Goal: Task Accomplishment & Management: Use online tool/utility

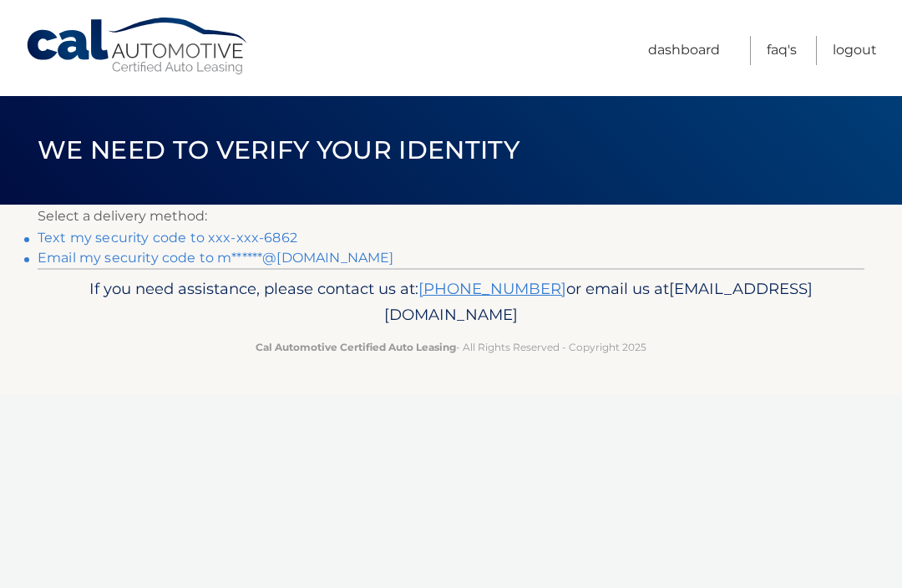
click at [101, 244] on link "Text my security code to xxx-xxx-6862" at bounding box center [168, 238] width 260 height 16
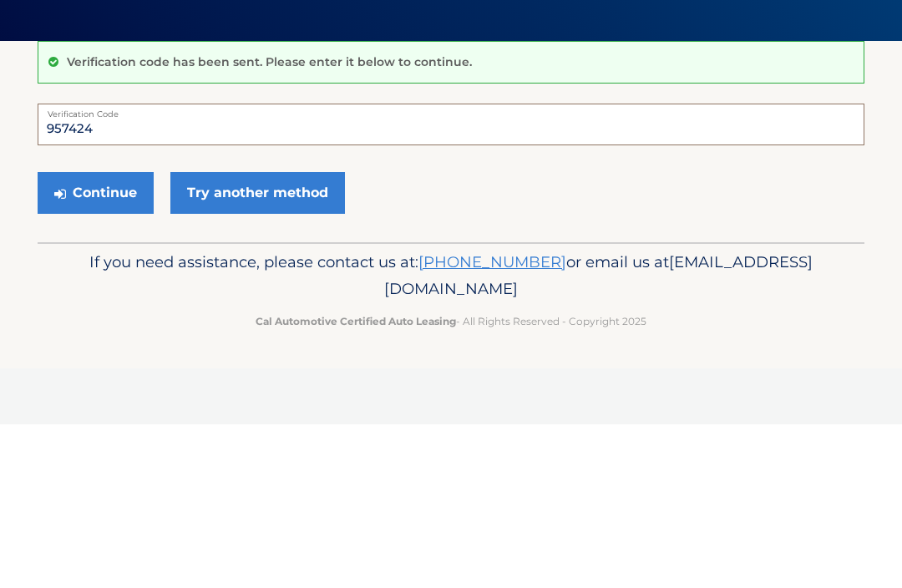
type input "957424"
click at [114, 336] on button "Continue" at bounding box center [96, 357] width 116 height 42
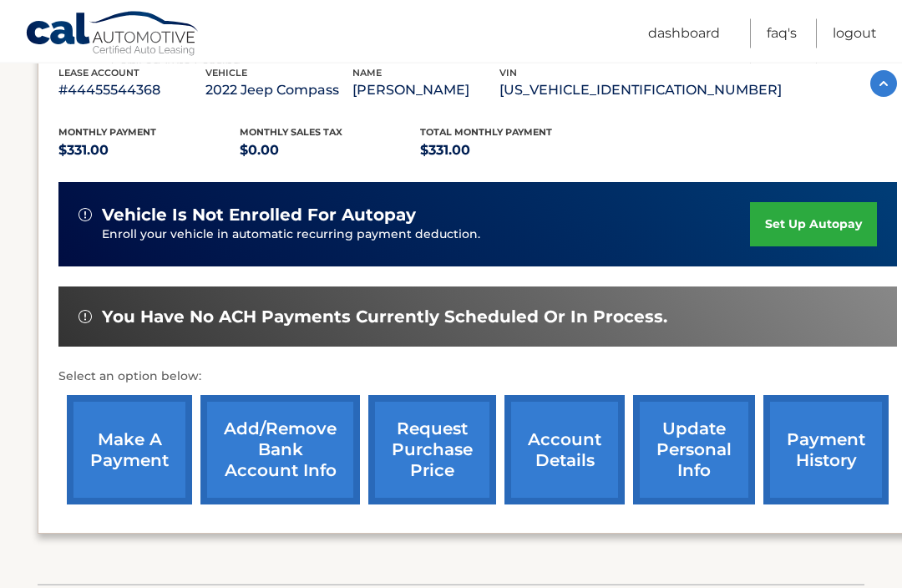
scroll to position [302, 0]
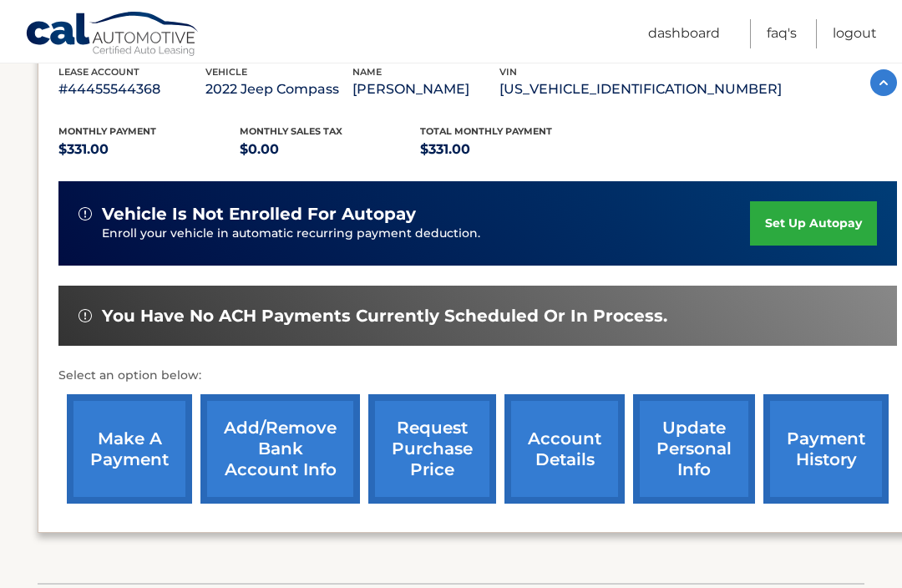
click at [140, 456] on link "make a payment" at bounding box center [129, 448] width 125 height 109
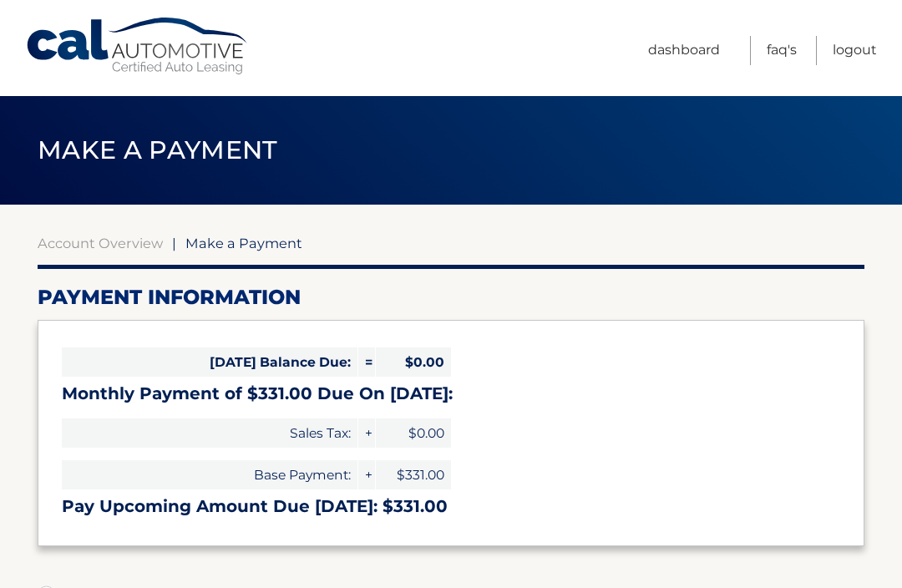
select select "NjU2Yzg4MjItYWY1My00MWU5LWIyYmEtNzIzZjY4YmYzOTM1"
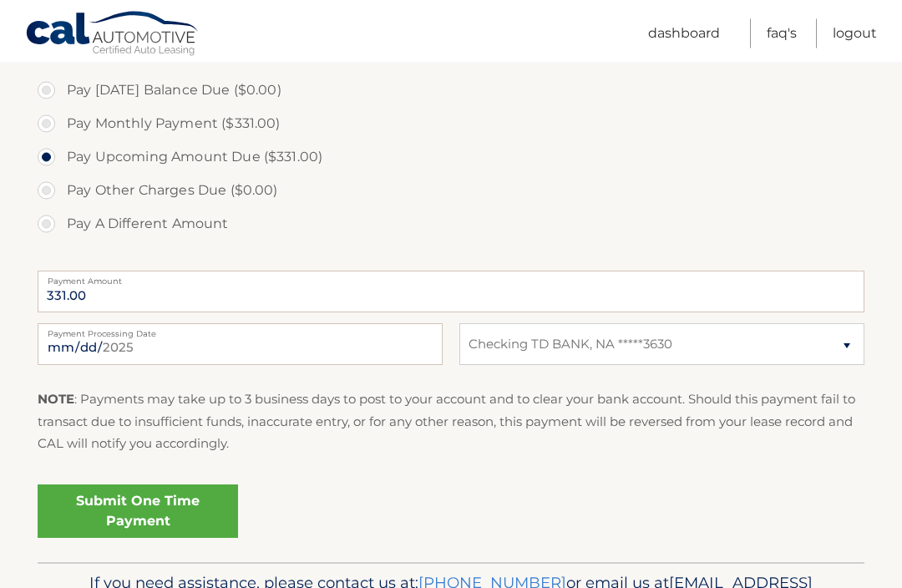
scroll to position [546, 0]
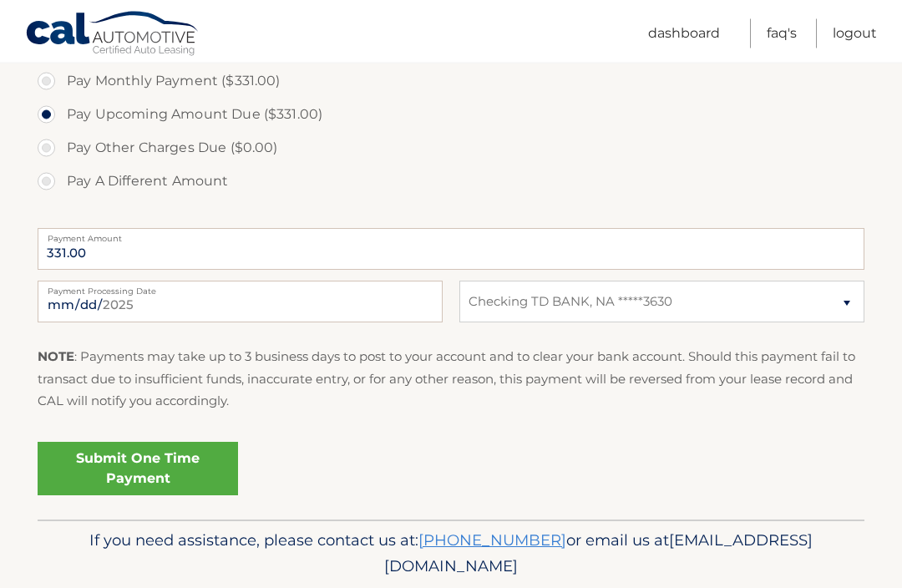
click at [170, 474] on link "Submit One Time Payment" at bounding box center [138, 469] width 200 height 53
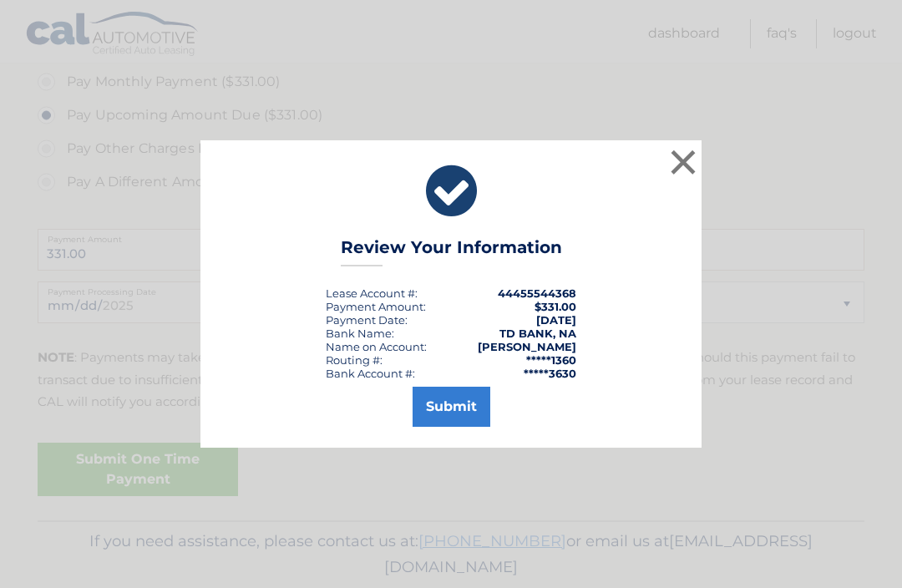
click at [460, 427] on button "Submit" at bounding box center [452, 407] width 78 height 40
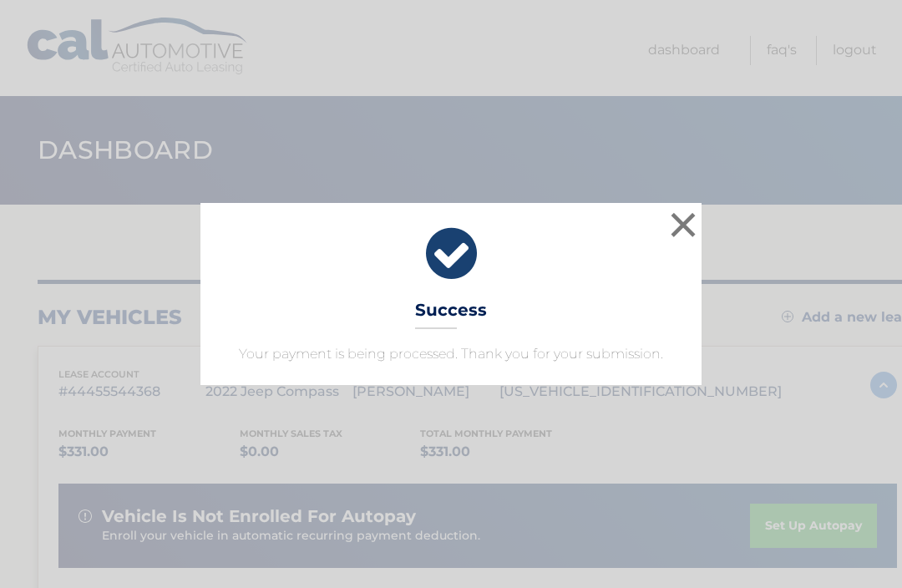
click at [682, 222] on button "×" at bounding box center [683, 224] width 33 height 33
